Goal: Task Accomplishment & Management: Manage account settings

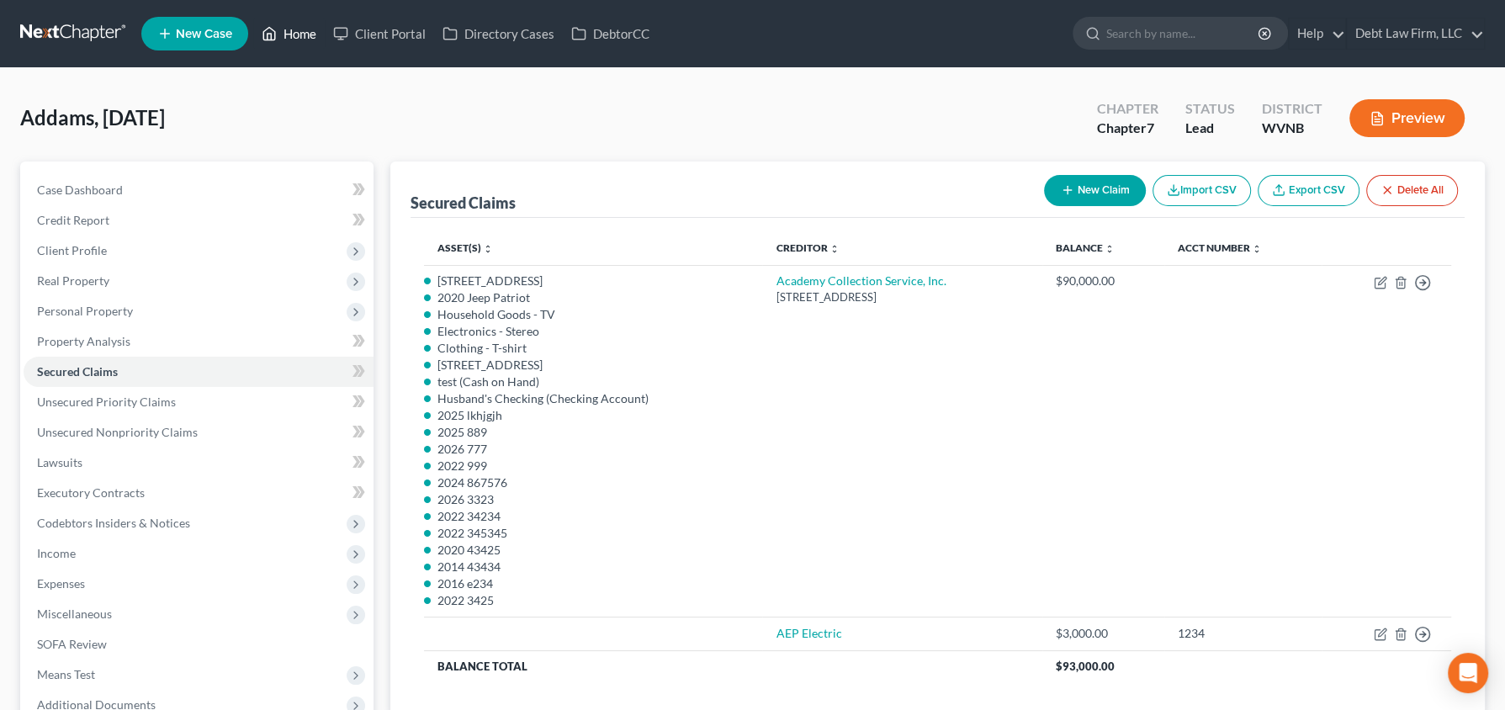
click at [296, 31] on link "Home" at bounding box center [288, 34] width 71 height 30
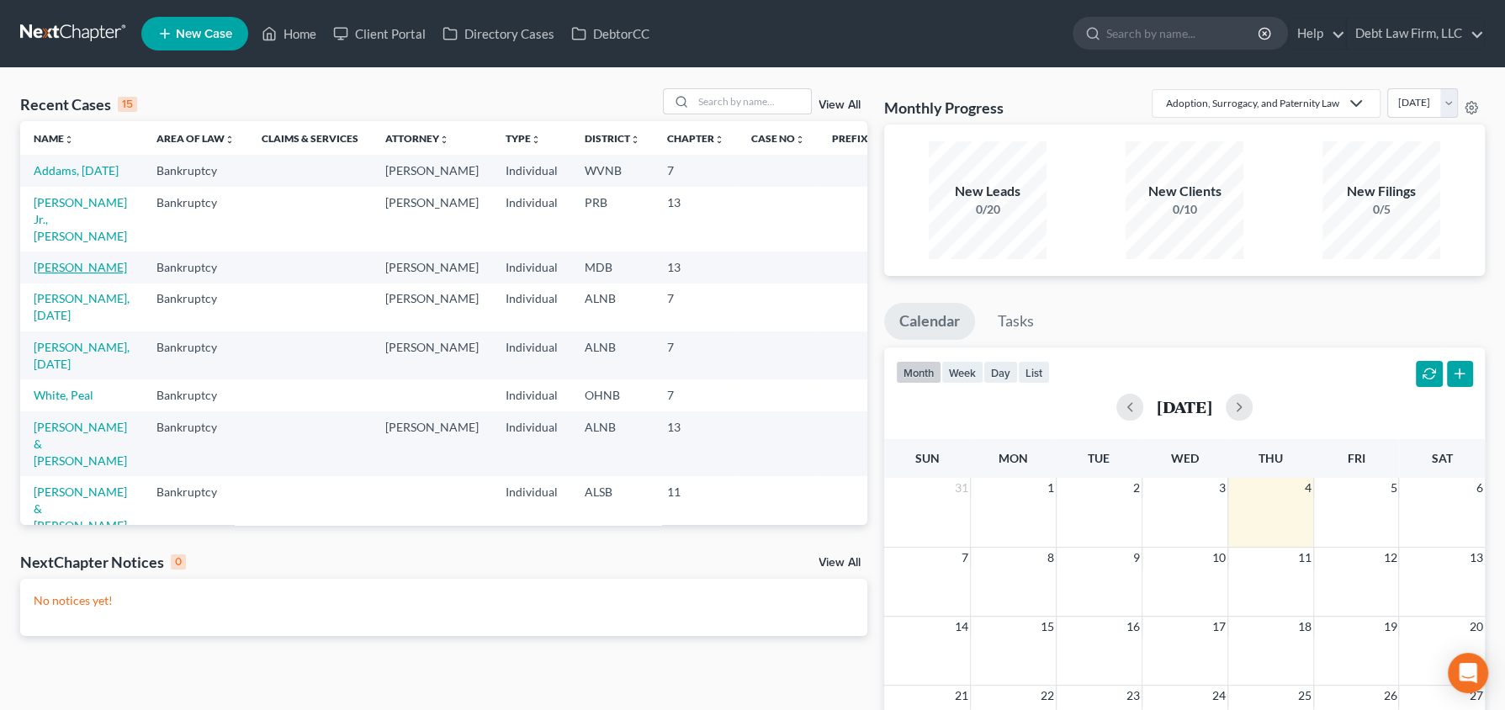
click at [50, 269] on link "Appleseed, Johnny" at bounding box center [80, 267] width 93 height 14
select select "12"
select select "3"
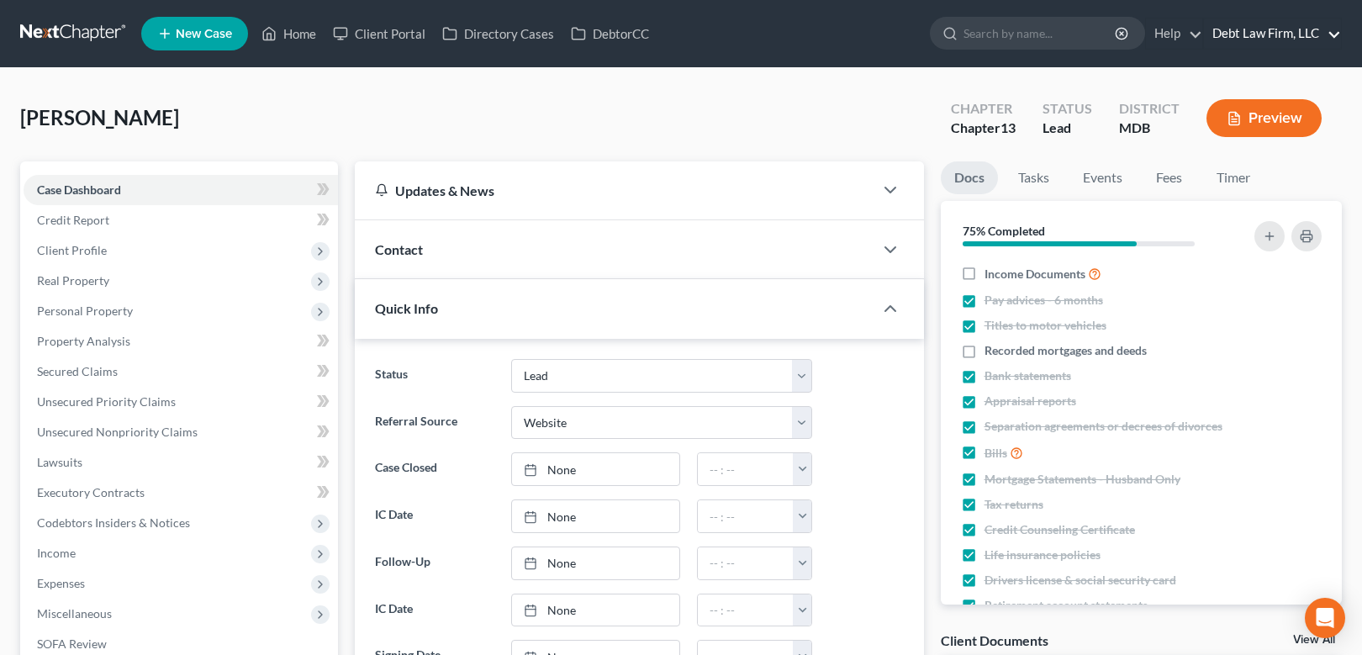
click at [1251, 32] on link "Debt Law Firm, LLC" at bounding box center [1272, 34] width 137 height 30
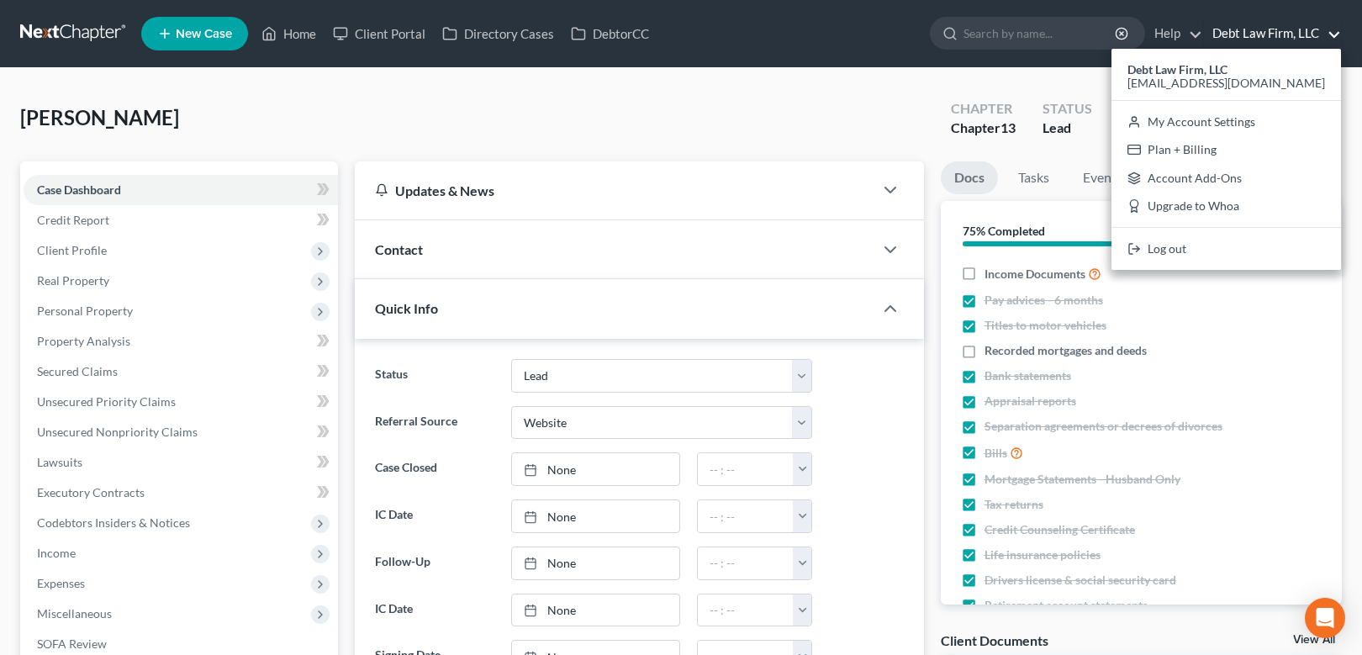
click at [843, 61] on nav "Home New Case Client Portal Directory Cases DebtorCC Debt Law Firm, LLC qa@next…" at bounding box center [681, 33] width 1362 height 67
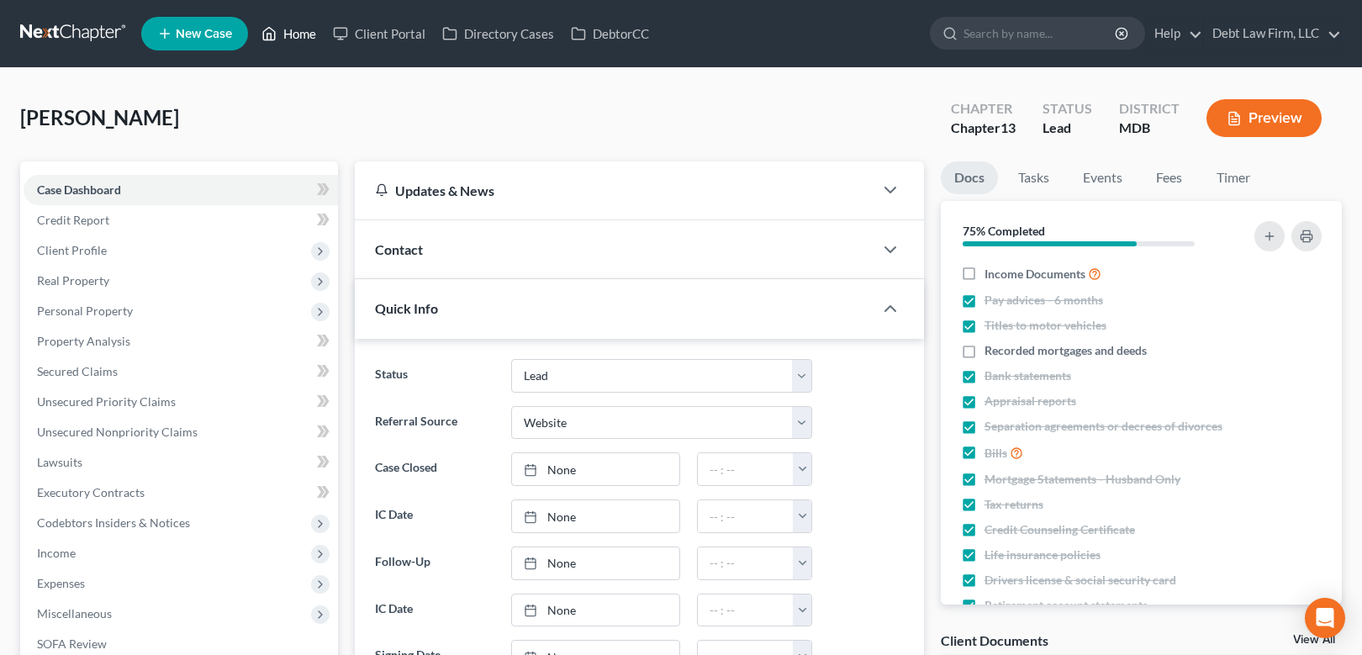
click at [314, 32] on link "Home" at bounding box center [288, 34] width 71 height 30
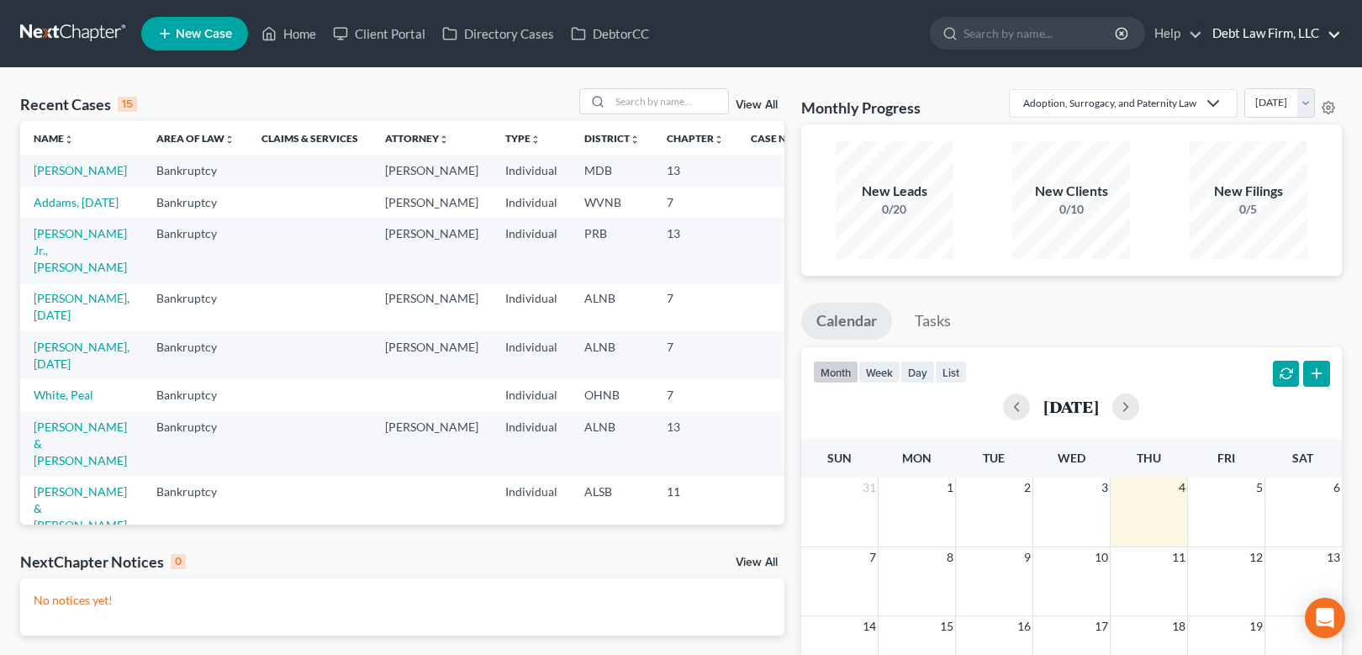
click at [1271, 35] on link "Debt Law Firm, LLC" at bounding box center [1272, 34] width 137 height 30
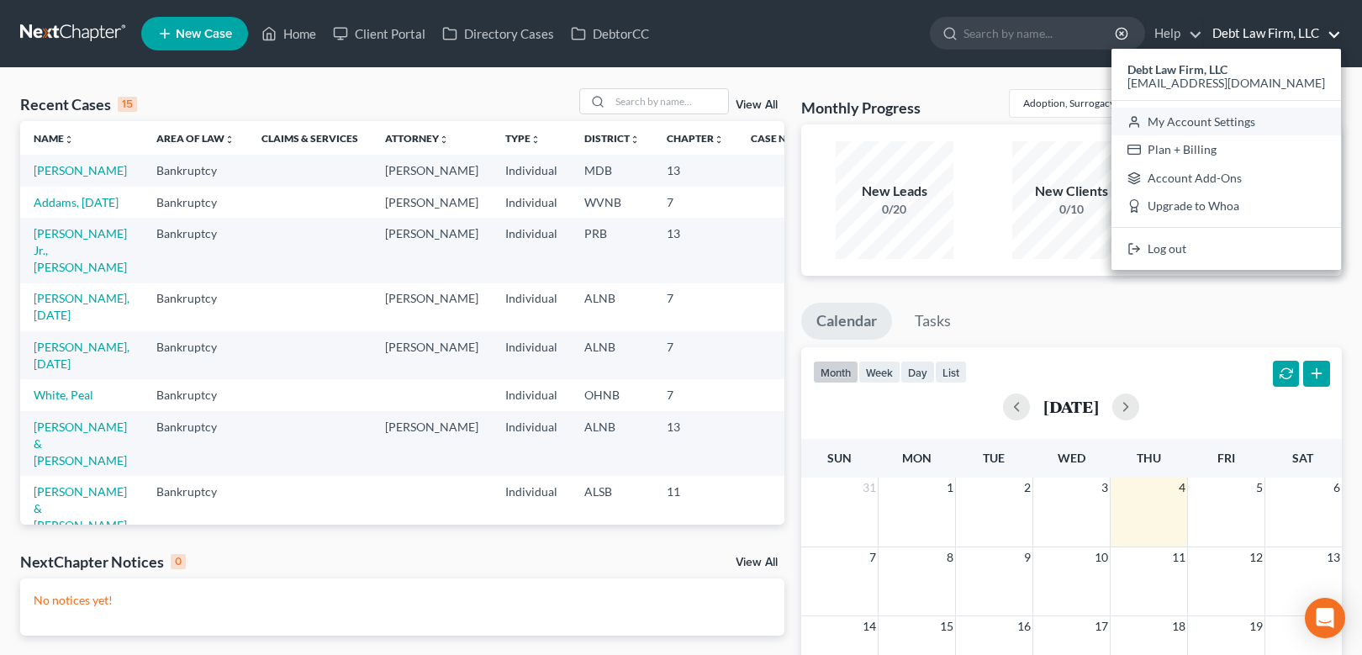
click at [1259, 122] on link "My Account Settings" at bounding box center [1227, 122] width 230 height 29
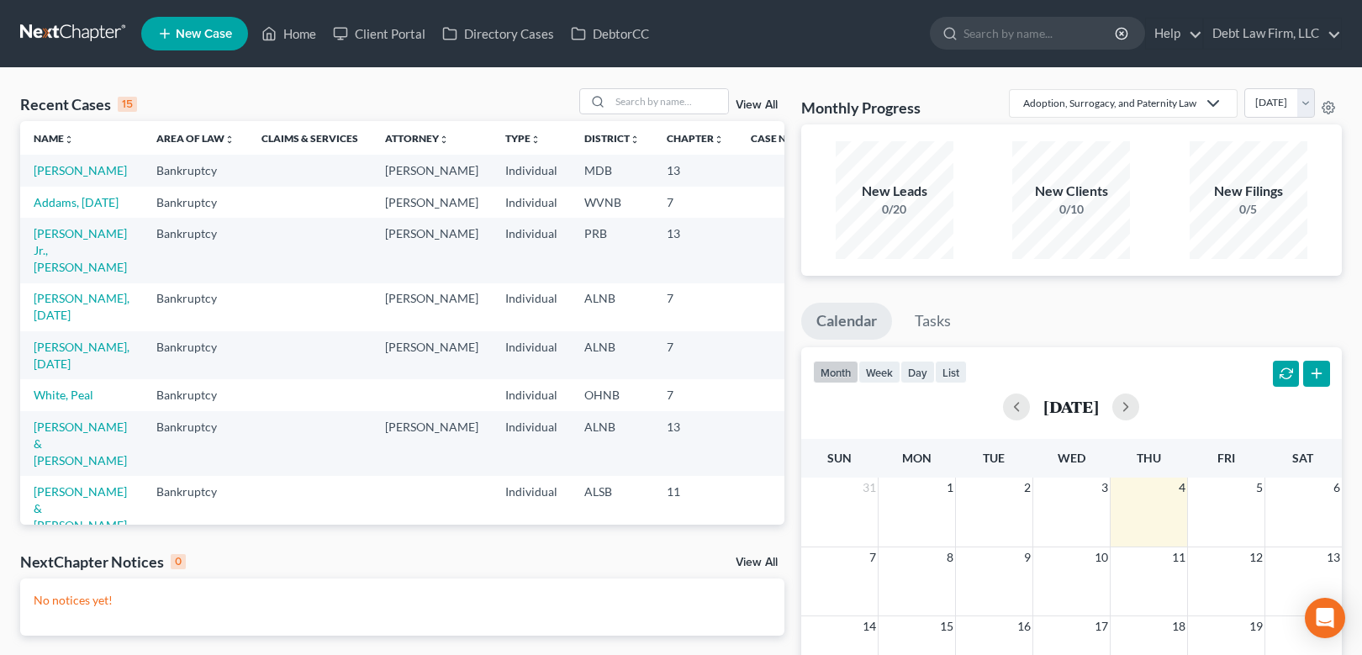
select select "24"
select select "36"
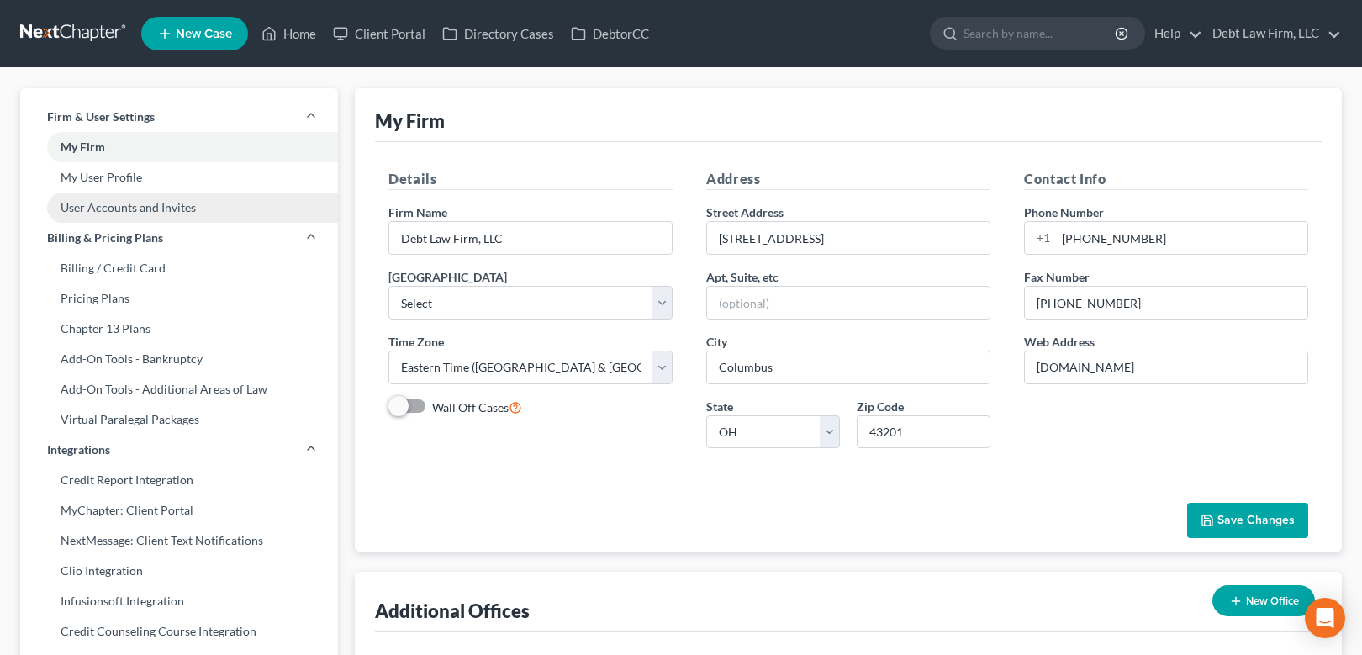
click at [144, 201] on link "User Accounts and Invites" at bounding box center [179, 208] width 318 height 30
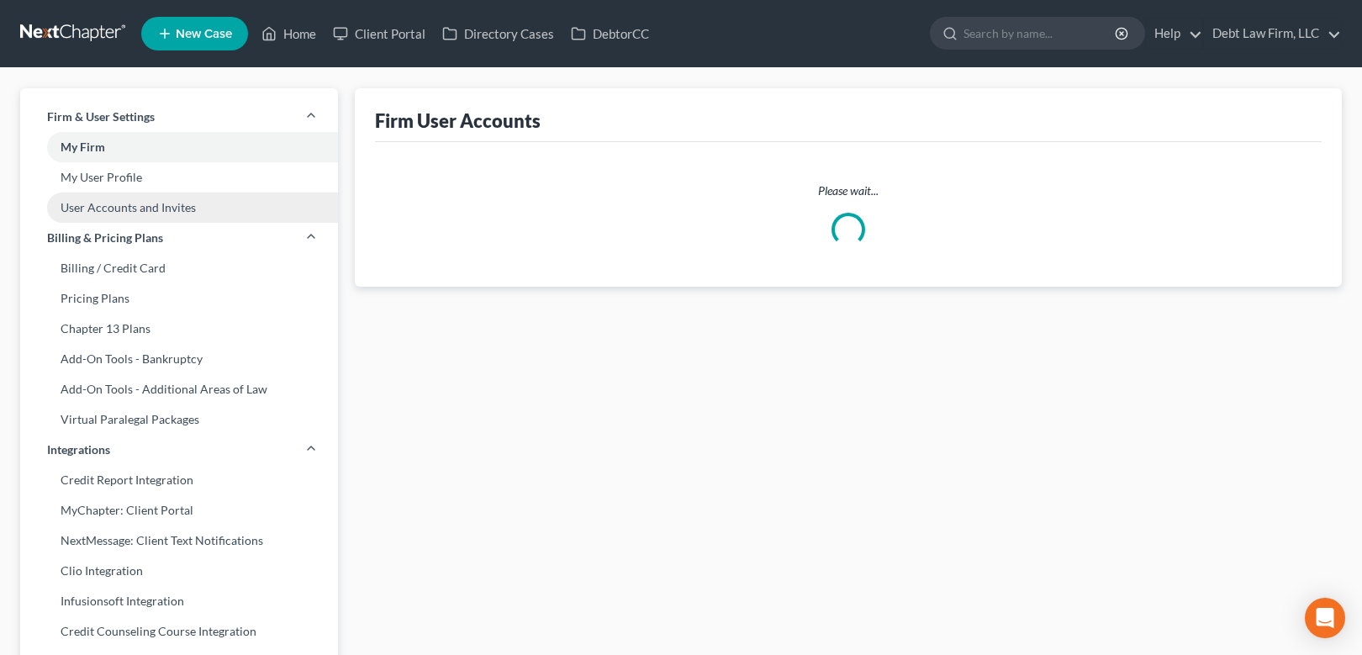
select select "0"
select select "1"
select select "0"
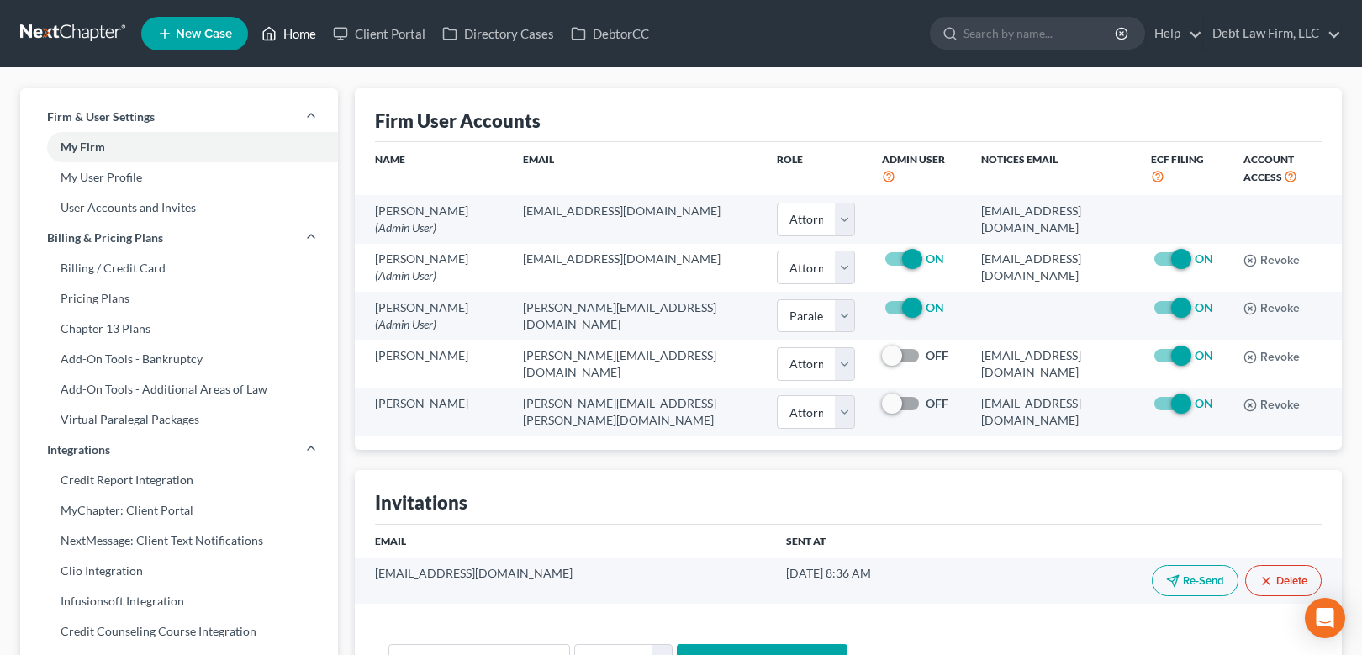
click at [294, 29] on link "Home" at bounding box center [288, 34] width 71 height 30
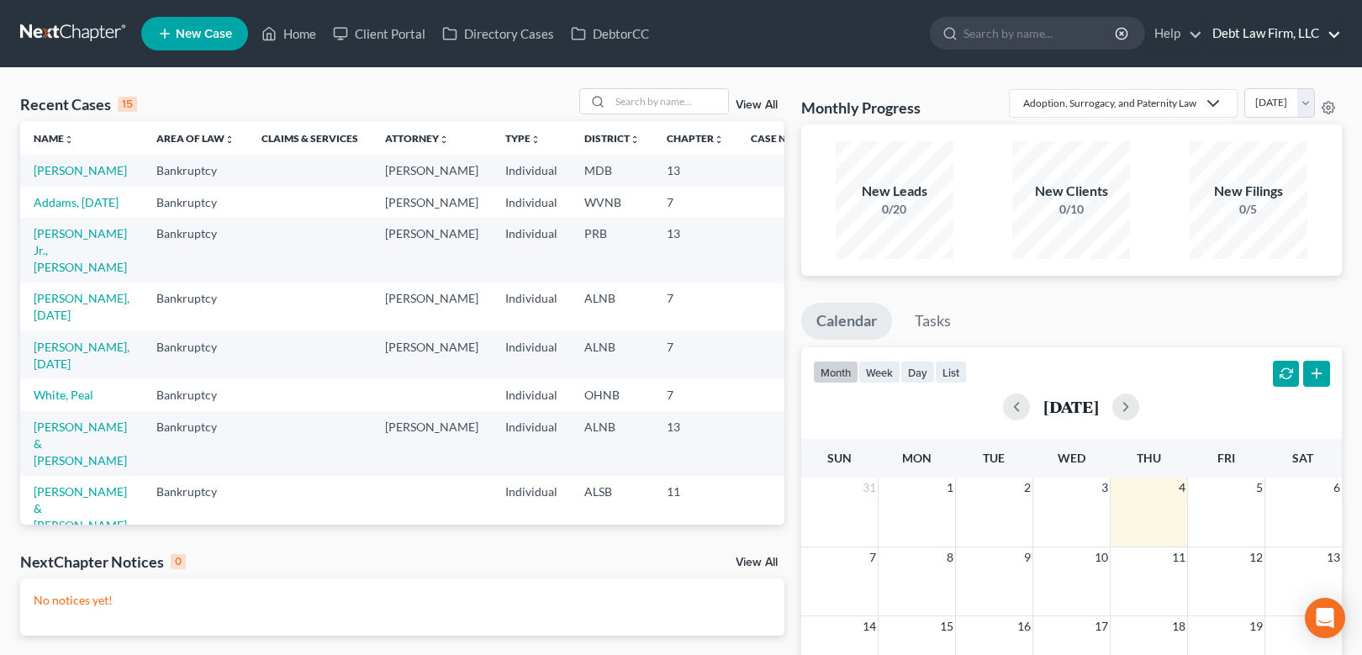
click at [1235, 32] on link "Debt Law Firm, LLC" at bounding box center [1272, 34] width 137 height 30
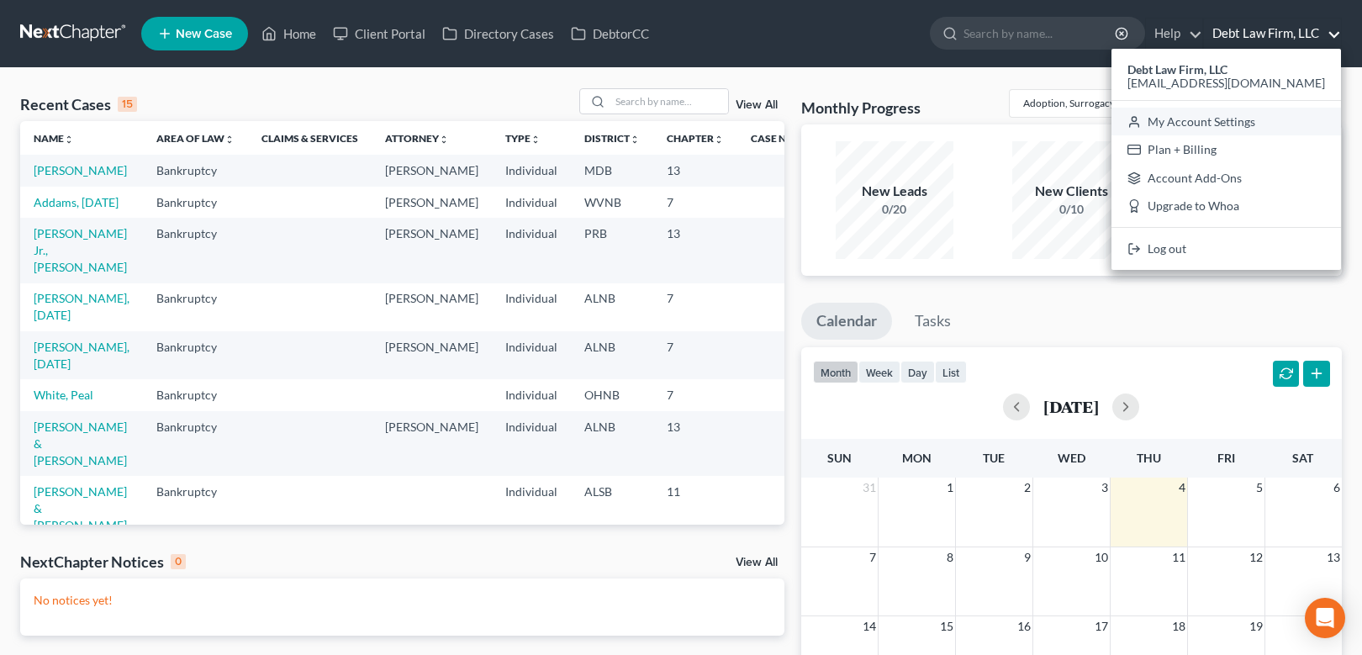
click at [1233, 121] on link "My Account Settings" at bounding box center [1227, 122] width 230 height 29
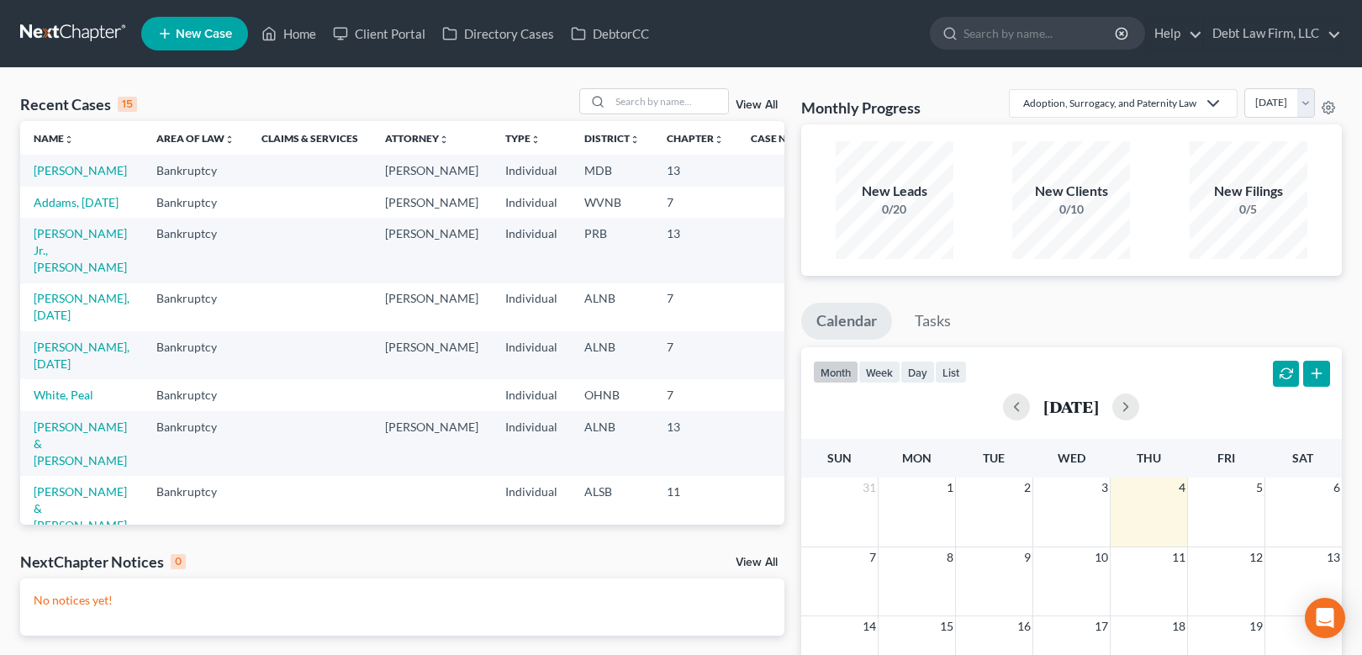
select select "61"
select select "24"
select select "36"
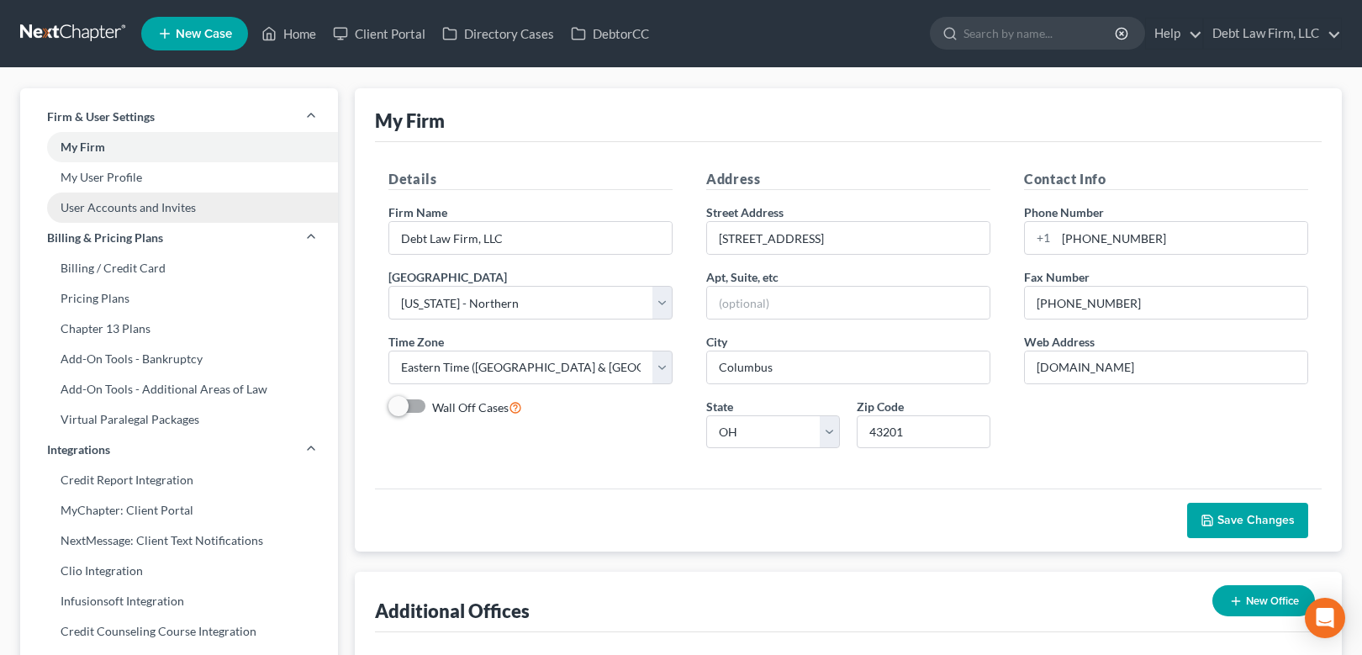
click at [147, 209] on link "User Accounts and Invites" at bounding box center [179, 208] width 318 height 30
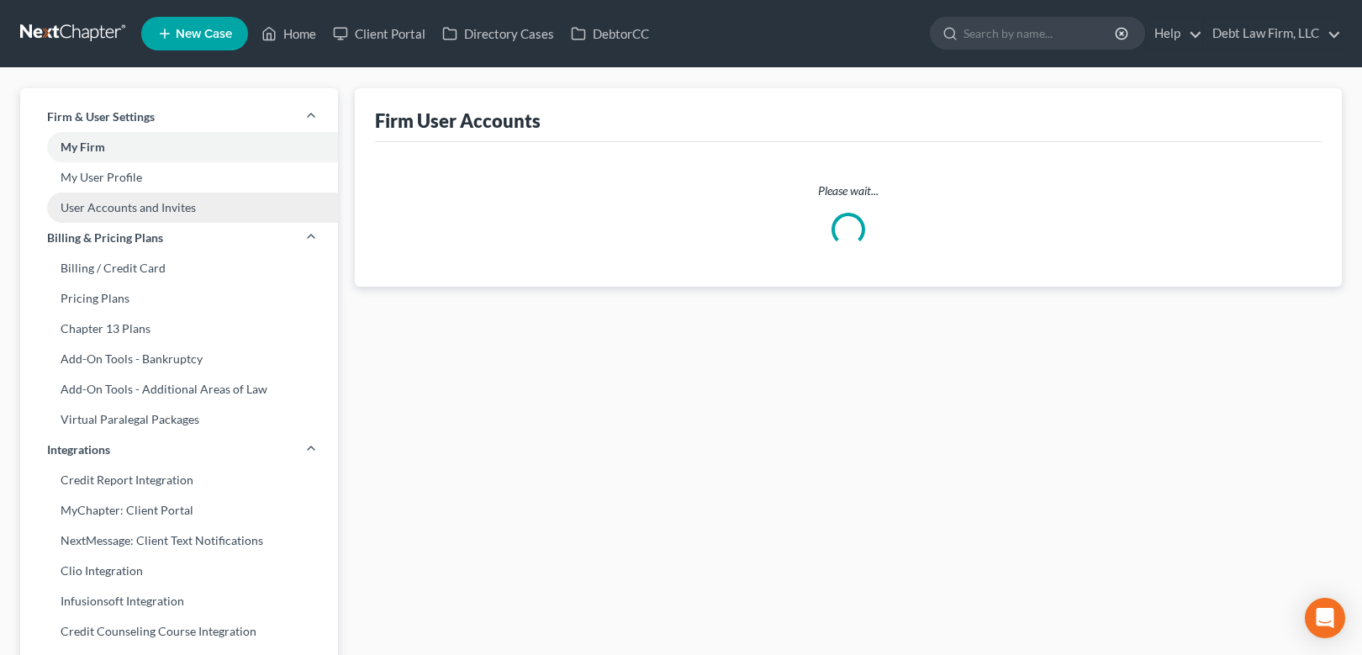
select select "0"
select select "1"
select select "0"
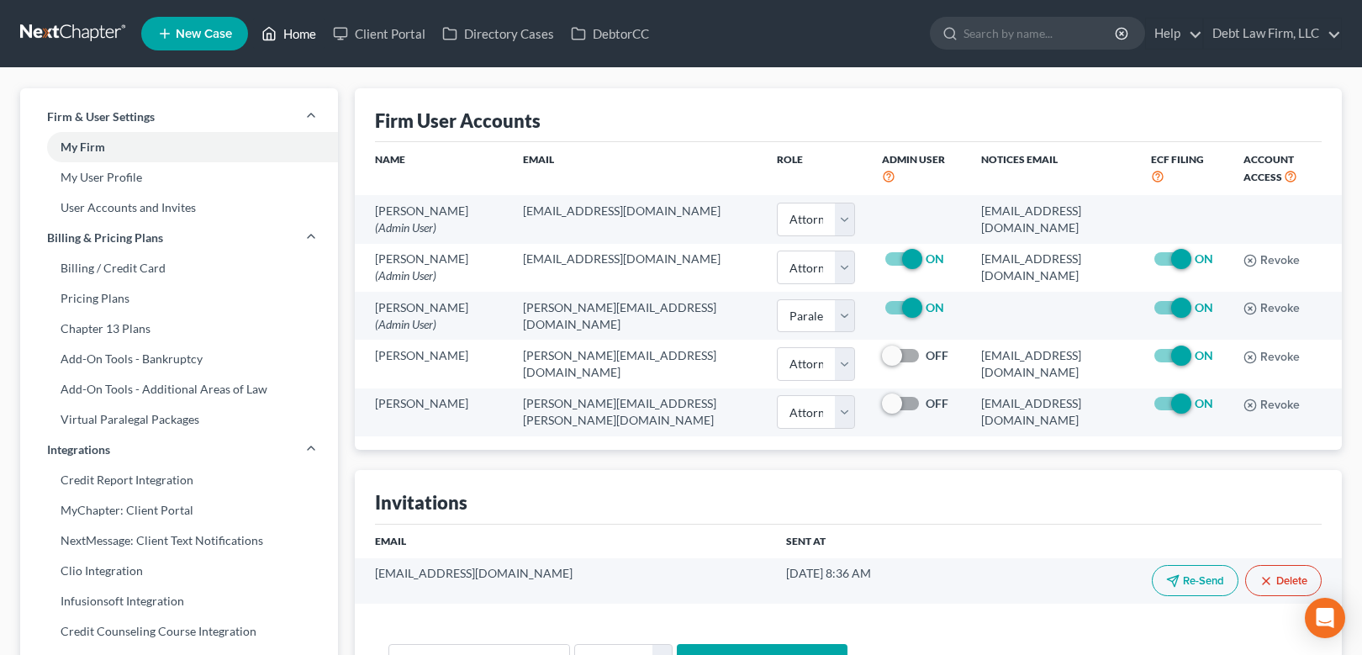
click at [303, 40] on link "Home" at bounding box center [288, 34] width 71 height 30
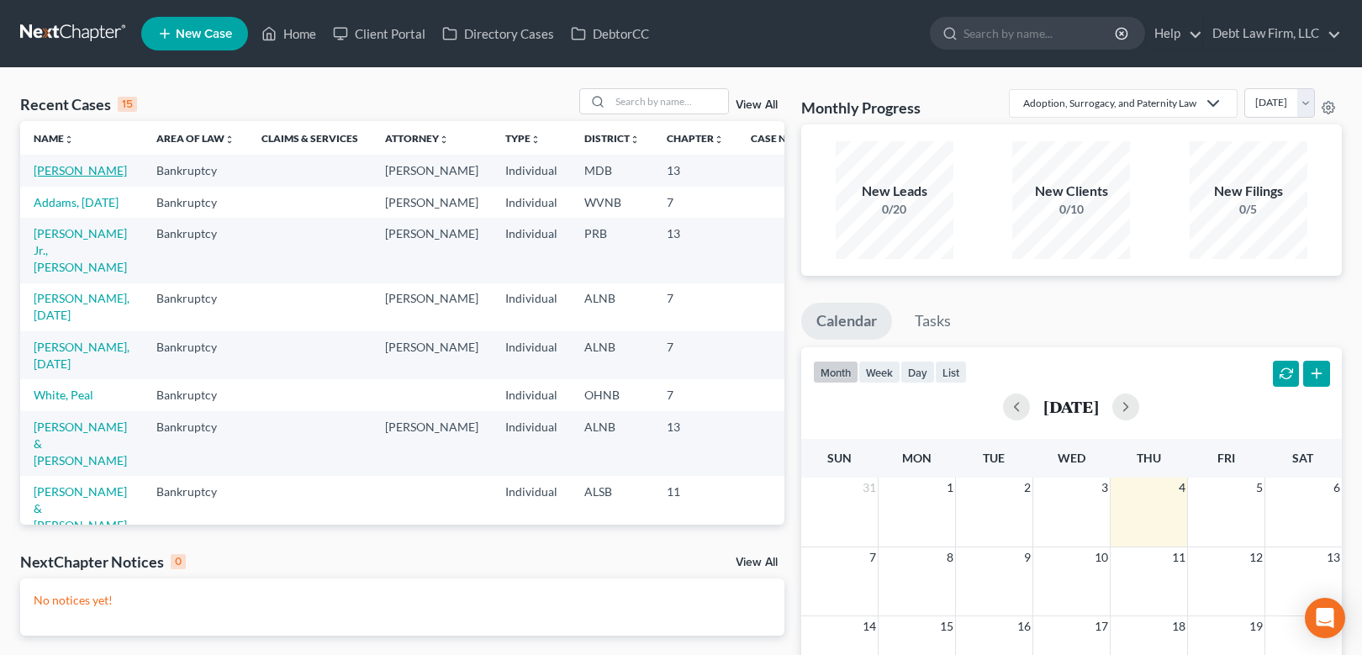
click at [56, 172] on link "Appleseed, Johnny" at bounding box center [80, 170] width 93 height 14
select select "3"
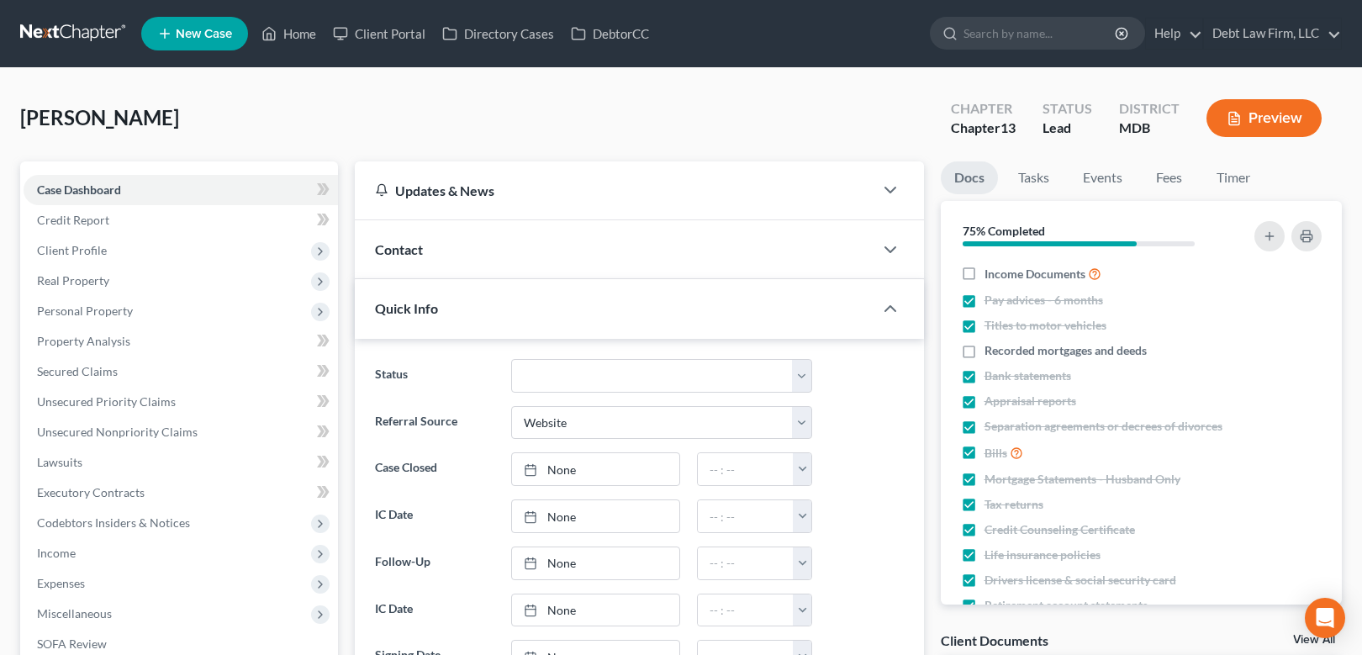
scroll to position [329, 0]
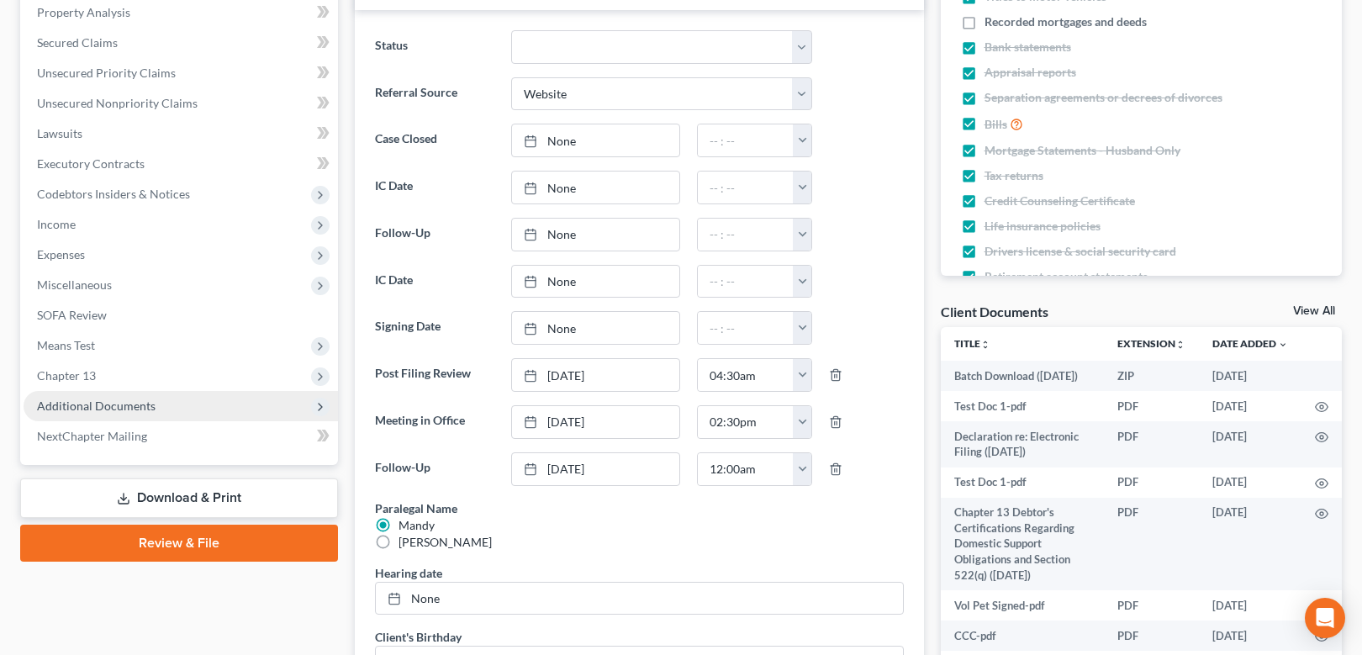
click at [161, 405] on span "Additional Documents" at bounding box center [181, 406] width 315 height 30
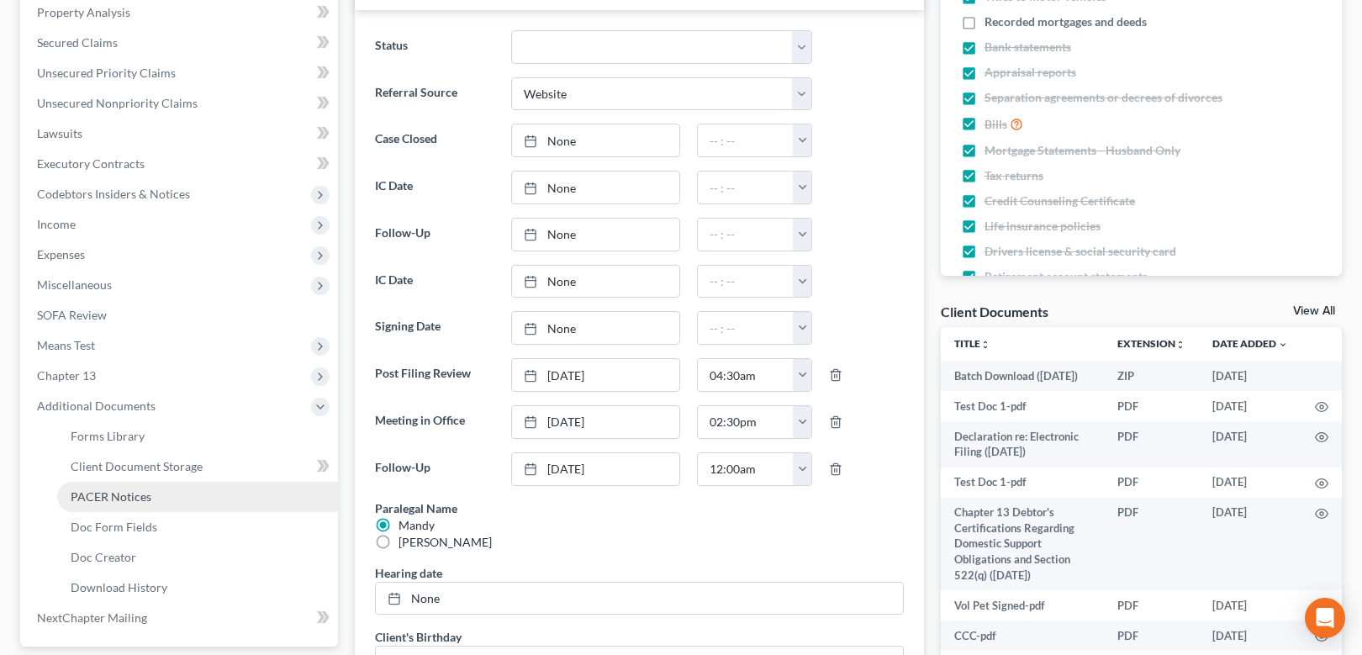
click at [105, 498] on span "PACER Notices" at bounding box center [111, 496] width 81 height 14
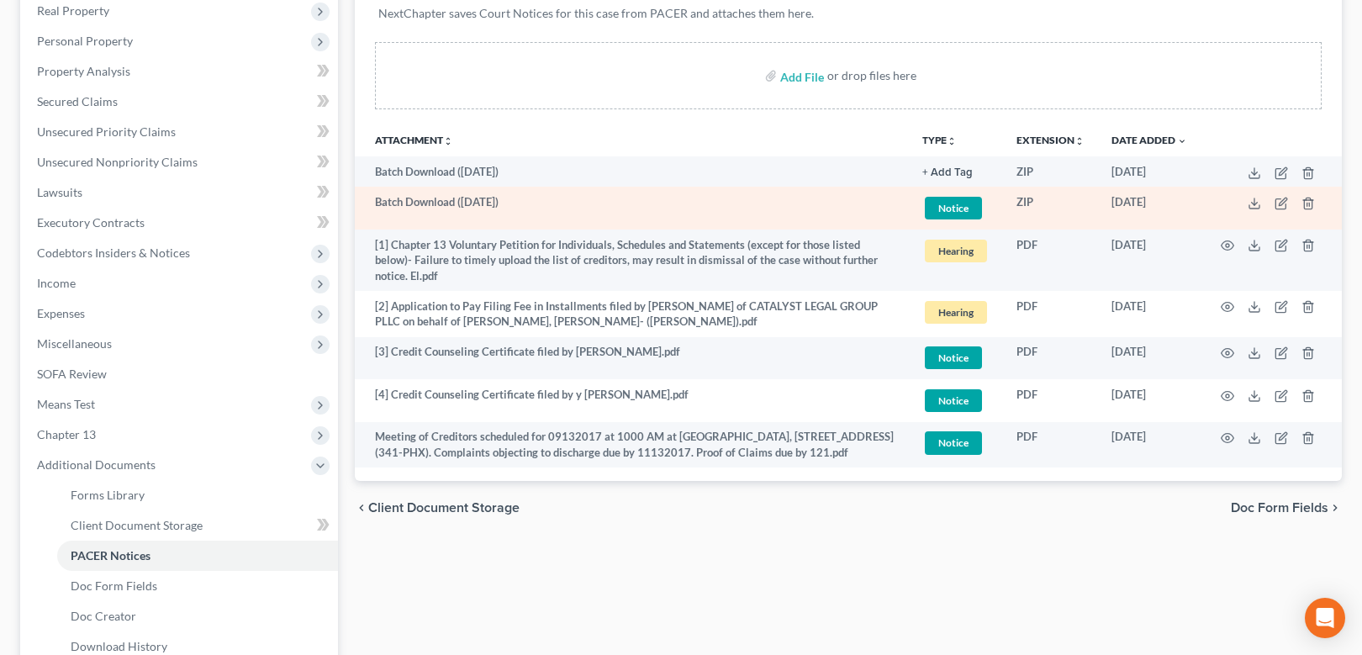
scroll to position [266, 0]
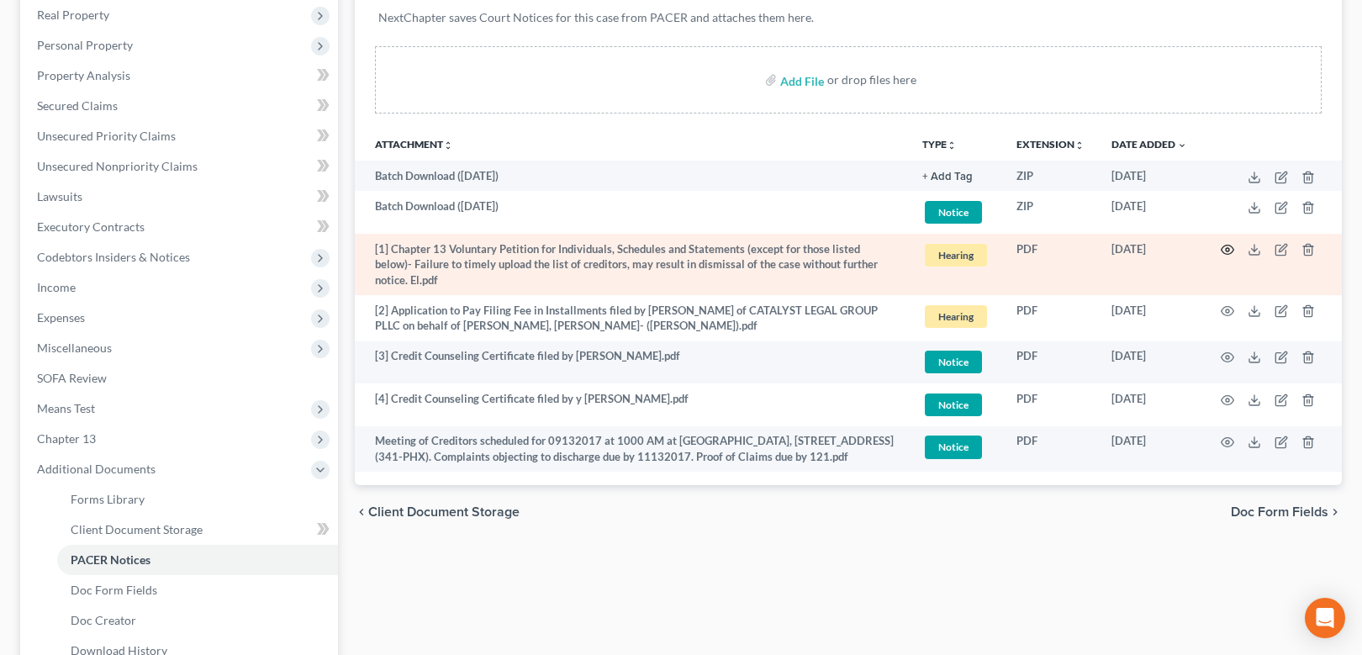
click at [1225, 251] on icon "button" at bounding box center [1227, 249] width 13 height 13
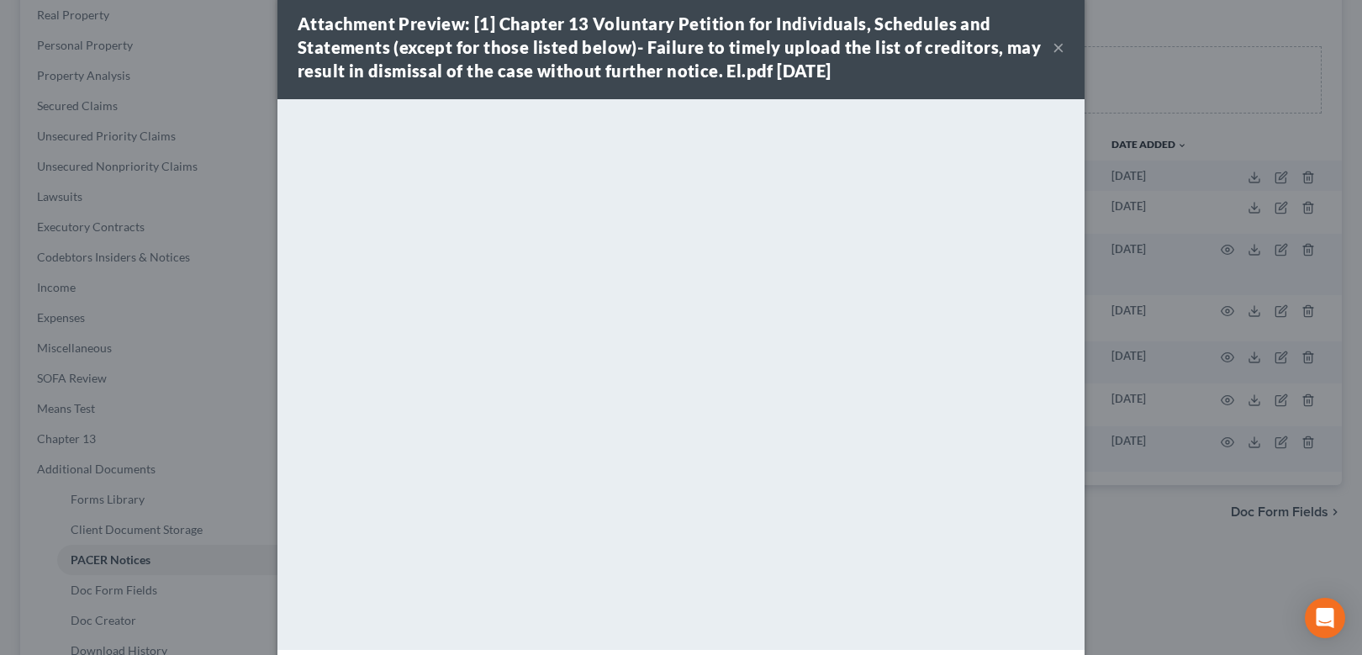
scroll to position [0, 0]
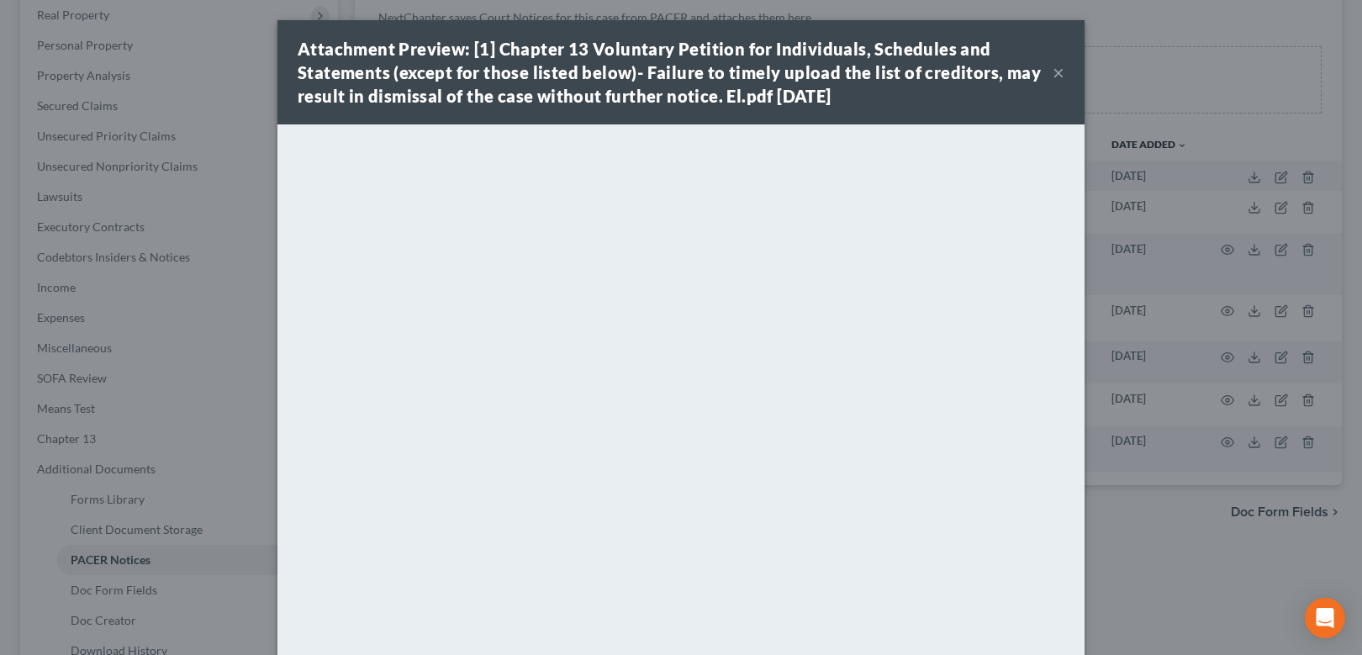
click at [1057, 74] on button "×" at bounding box center [1059, 72] width 12 height 20
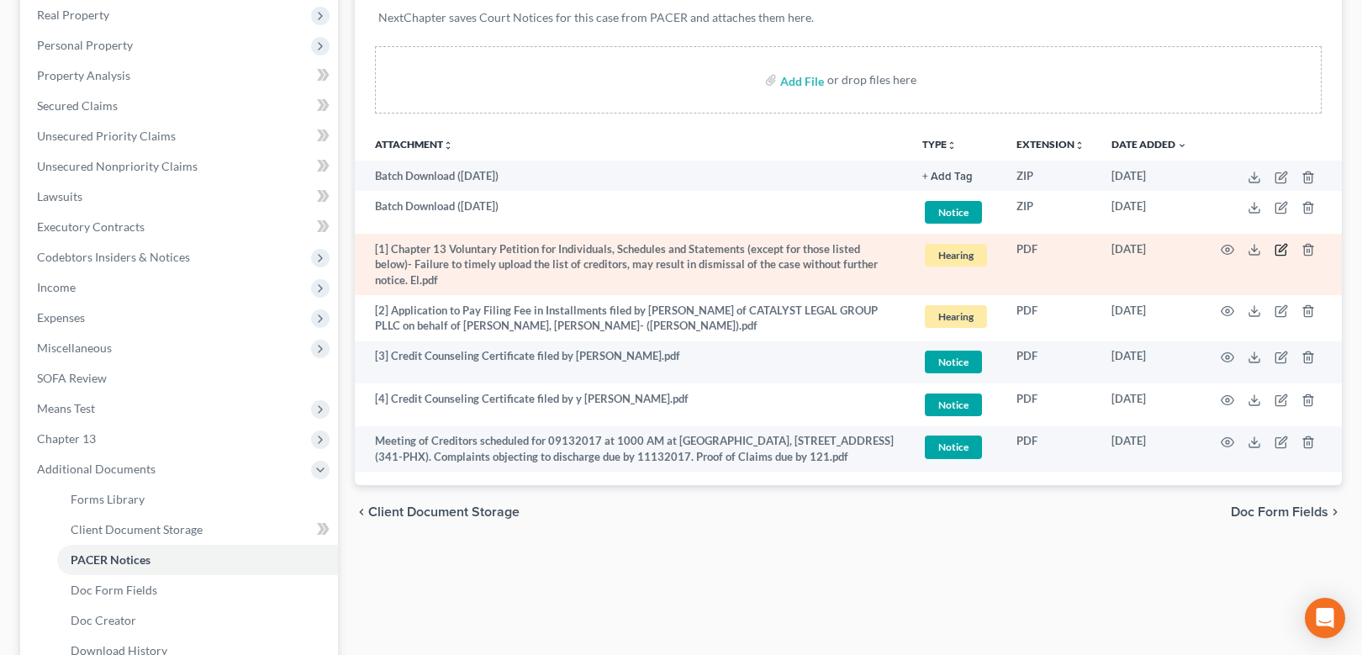
click at [1279, 249] on icon "button" at bounding box center [1283, 249] width 8 height 8
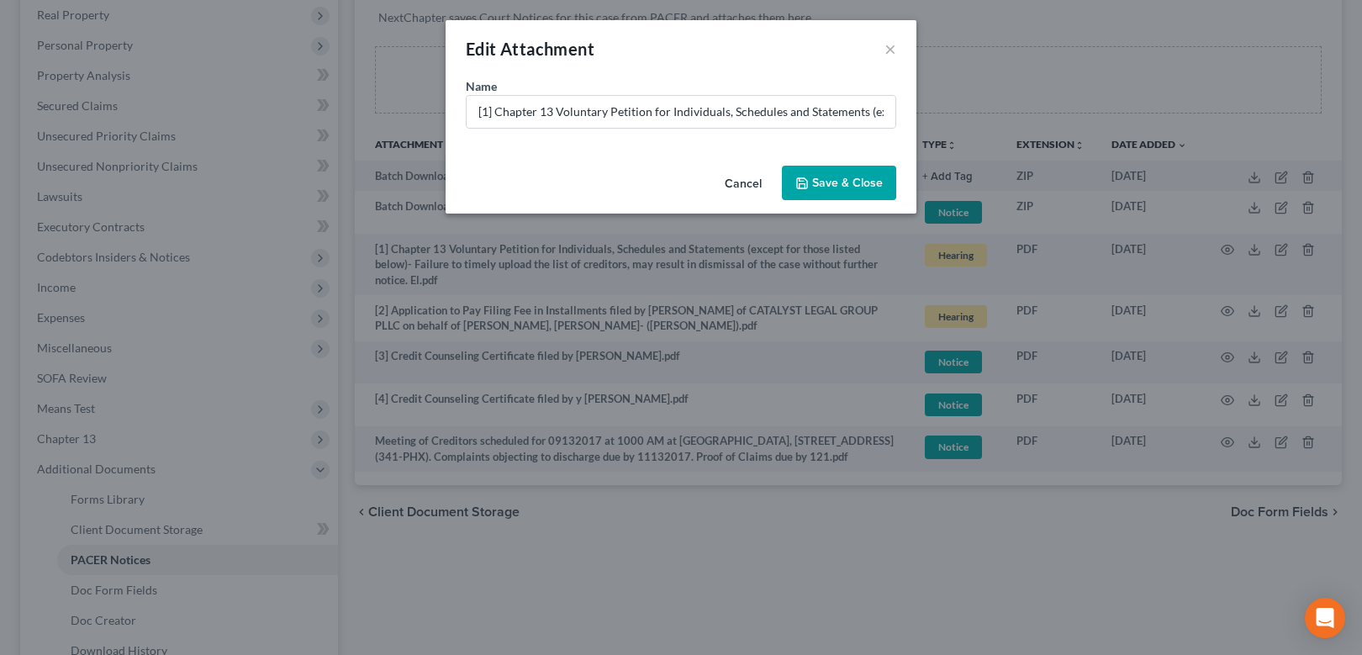
click at [749, 182] on button "Cancel" at bounding box center [744, 184] width 64 height 34
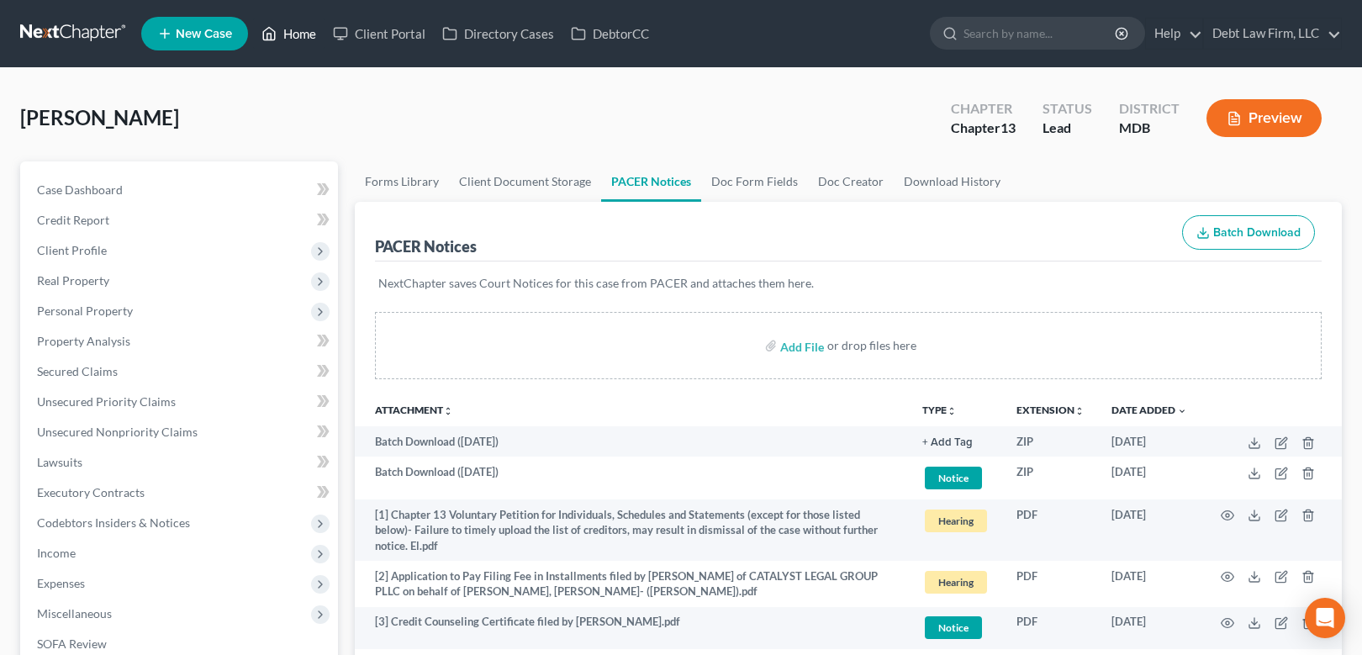
click at [291, 34] on link "Home" at bounding box center [288, 34] width 71 height 30
